Goal: Navigation & Orientation: Understand site structure

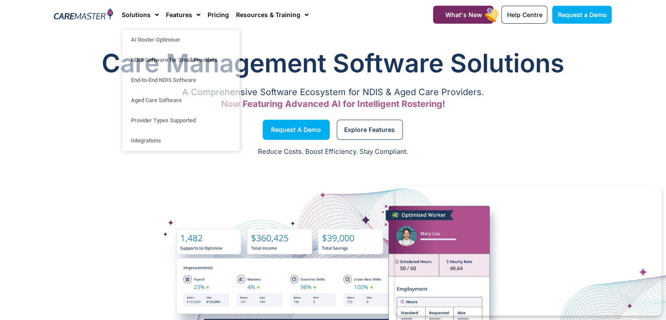
click at [132, 172] on div at bounding box center [333, 316] width 666 height 306
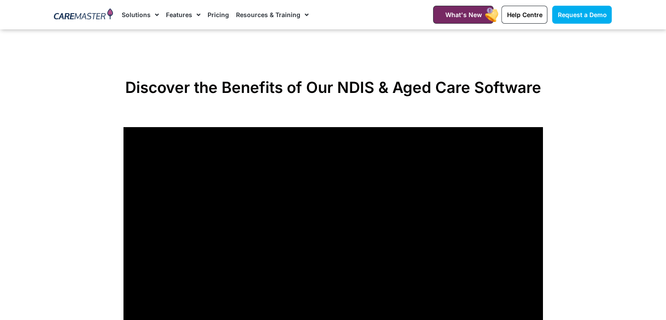
scroll to position [876, 0]
